Goal: Find specific page/section: Find specific page/section

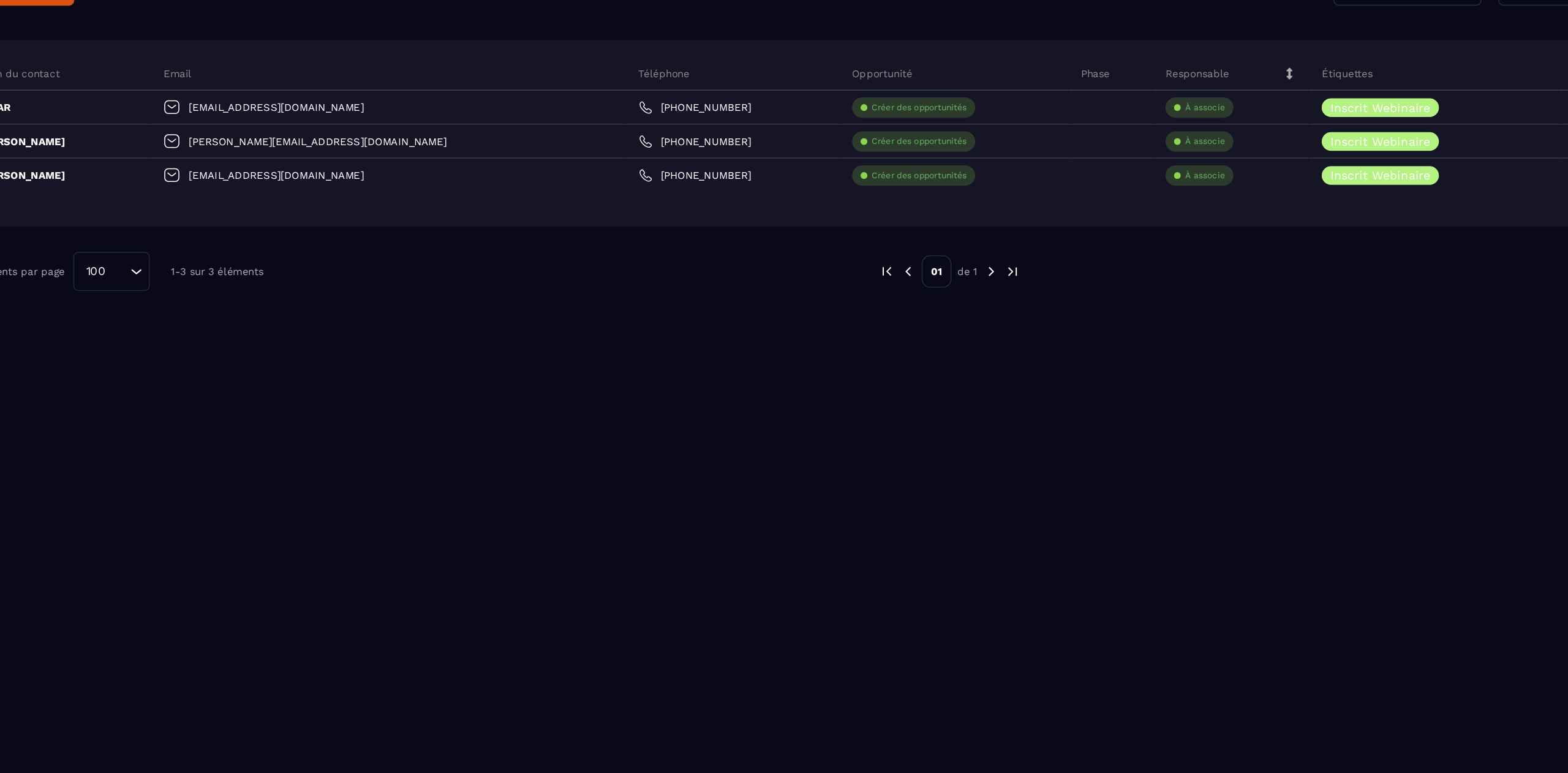
scroll to position [9500, 0]
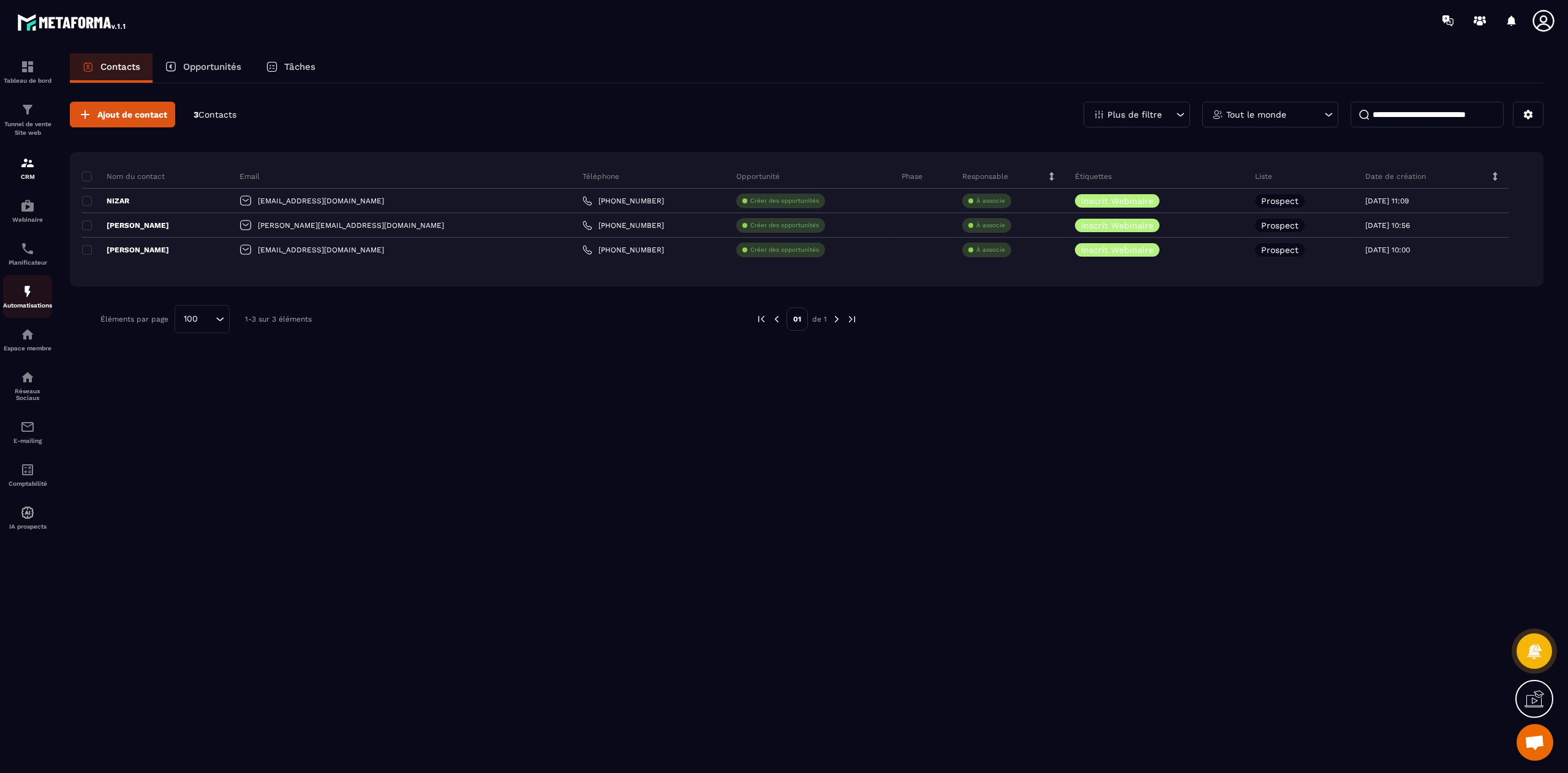
click at [30, 316] on link "Automatisations" at bounding box center [28, 296] width 49 height 43
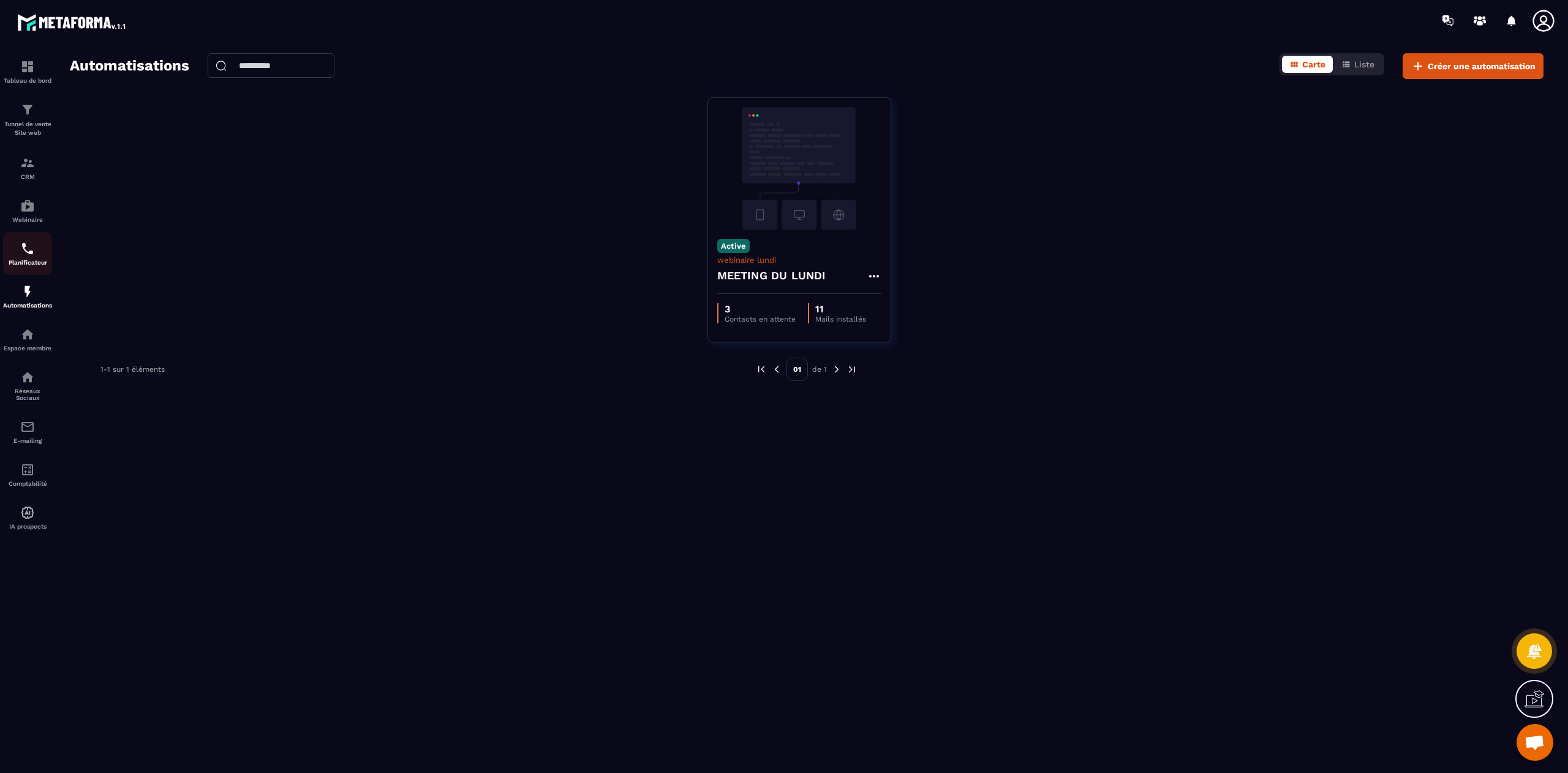
click at [30, 249] on img at bounding box center [27, 249] width 15 height 15
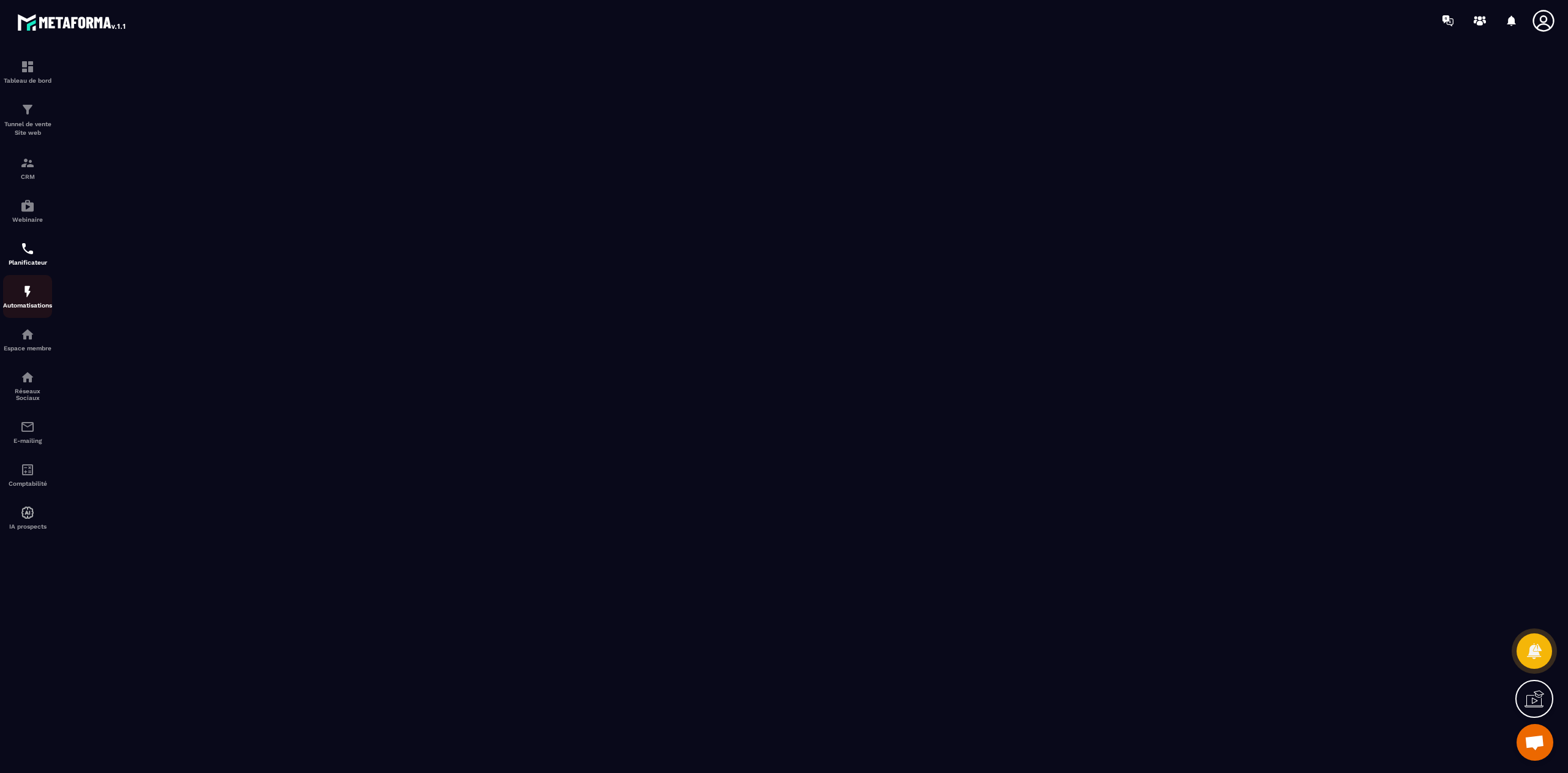
click at [32, 309] on p "Automatisations" at bounding box center [28, 305] width 49 height 6
click at [32, 311] on div at bounding box center [784, 407] width 1568 height 732
